Goal: Information Seeking & Learning: Learn about a topic

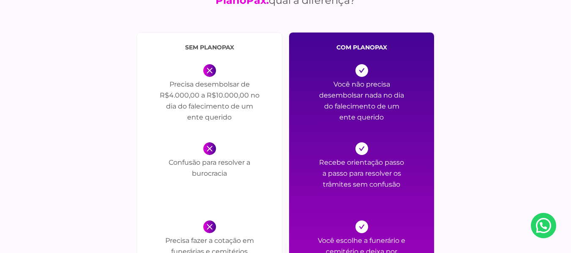
scroll to position [972, 0]
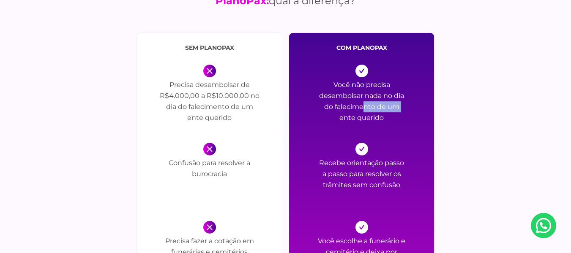
drag, startPoint x: 368, startPoint y: 99, endPoint x: 407, endPoint y: 104, distance: 40.0
click at [407, 104] on div "com PlanoPax Você não precisa desembolsar nada no dia do falecimento de um ente…" at bounding box center [362, 250] width 146 height 434
drag, startPoint x: 363, startPoint y: 115, endPoint x: 370, endPoint y: 116, distance: 7.2
click at [370, 116] on p "Você não precisa desembolsar nada no dia do falecimento de um ente querido" at bounding box center [361, 102] width 89 height 46
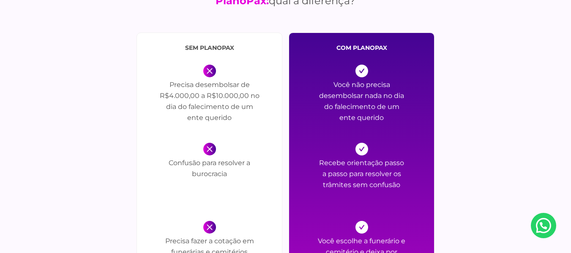
click at [370, 116] on p "Você não precisa desembolsar nada no dia do falecimento de um ente querido" at bounding box center [361, 102] width 89 height 46
drag, startPoint x: 324, startPoint y: 163, endPoint x: 386, endPoint y: 163, distance: 62.5
click at [386, 163] on p "Recebe orientação passo a passo para resolver os trâmites sem confusão" at bounding box center [361, 181] width 89 height 46
click at [363, 172] on p "Recebe orientação passo a passo para resolver os trâmites sem confusão" at bounding box center [361, 181] width 89 height 46
click at [255, 161] on p "Confusão para resolver a burocracia" at bounding box center [209, 181] width 101 height 46
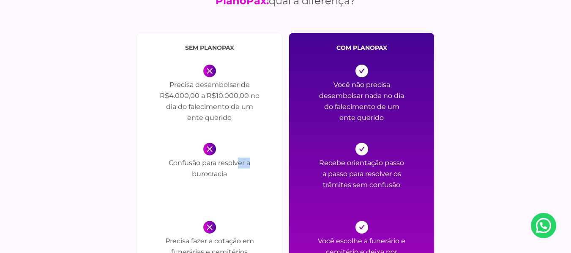
click at [255, 161] on p "Confusão para resolver a burocracia" at bounding box center [209, 181] width 101 height 46
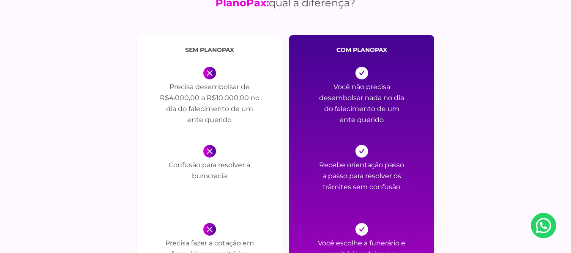
scroll to position [845, 0]
